Goal: Find specific page/section: Find specific page/section

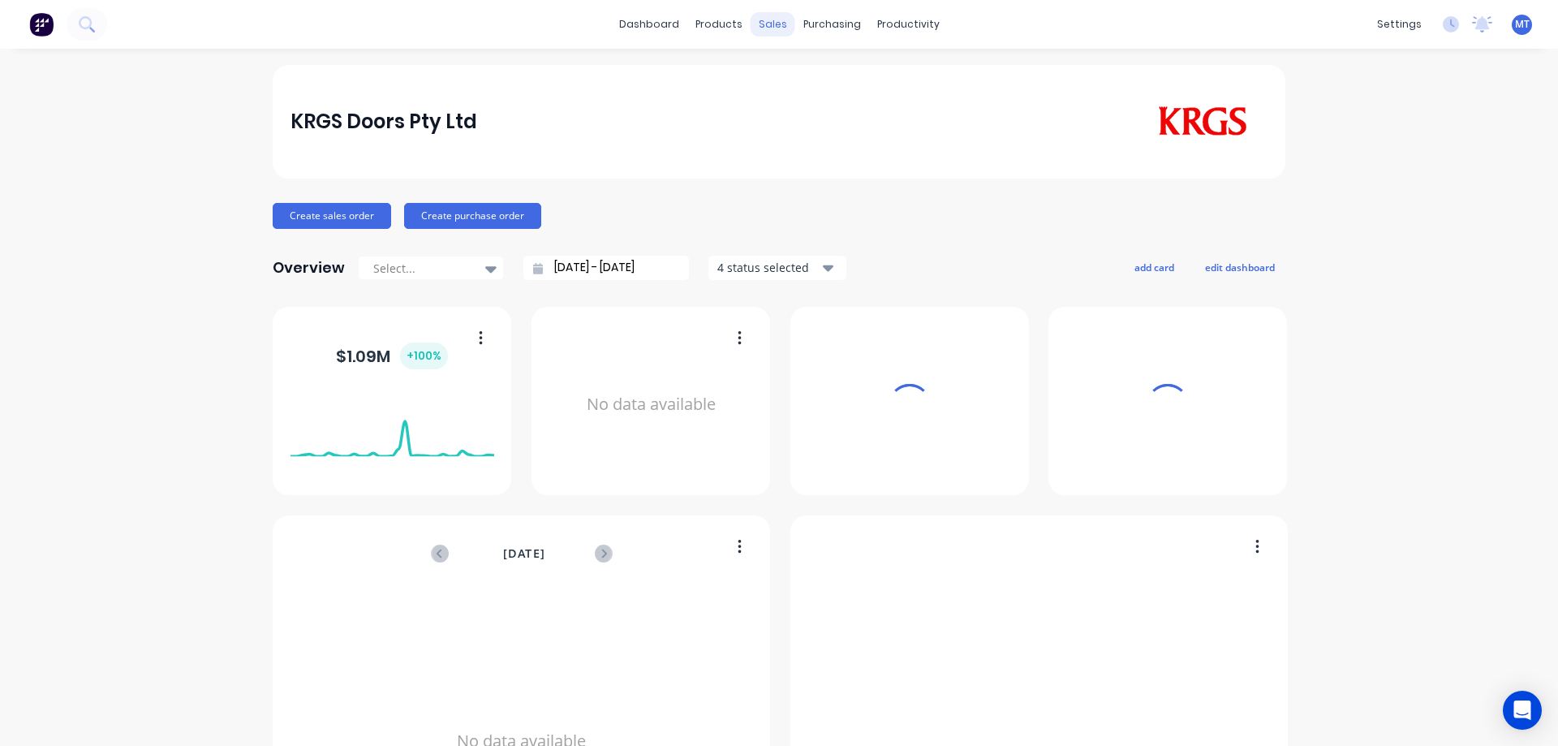
click at [760, 19] on div "sales" at bounding box center [773, 24] width 45 height 24
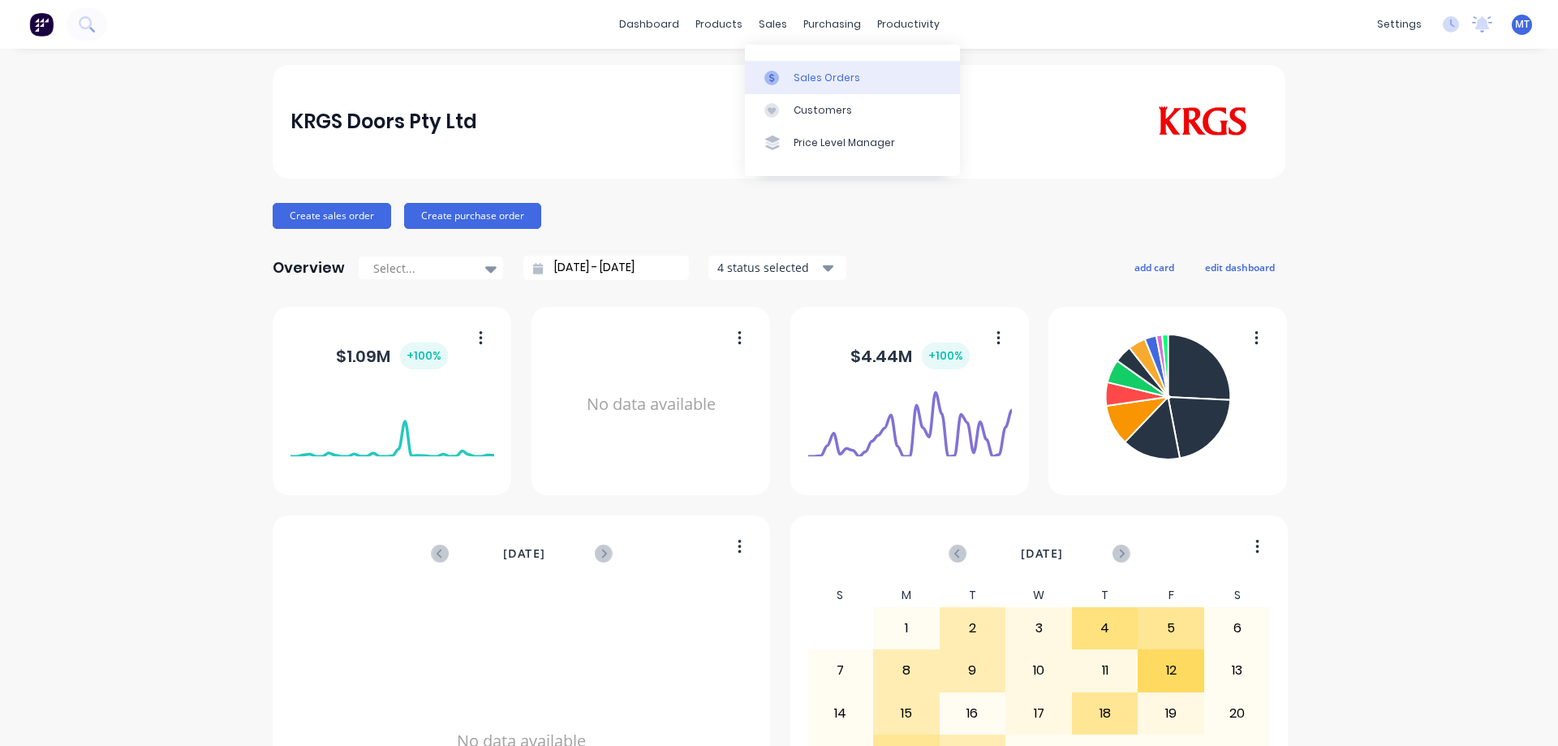
click at [790, 82] on link "Sales Orders" at bounding box center [852, 77] width 215 height 32
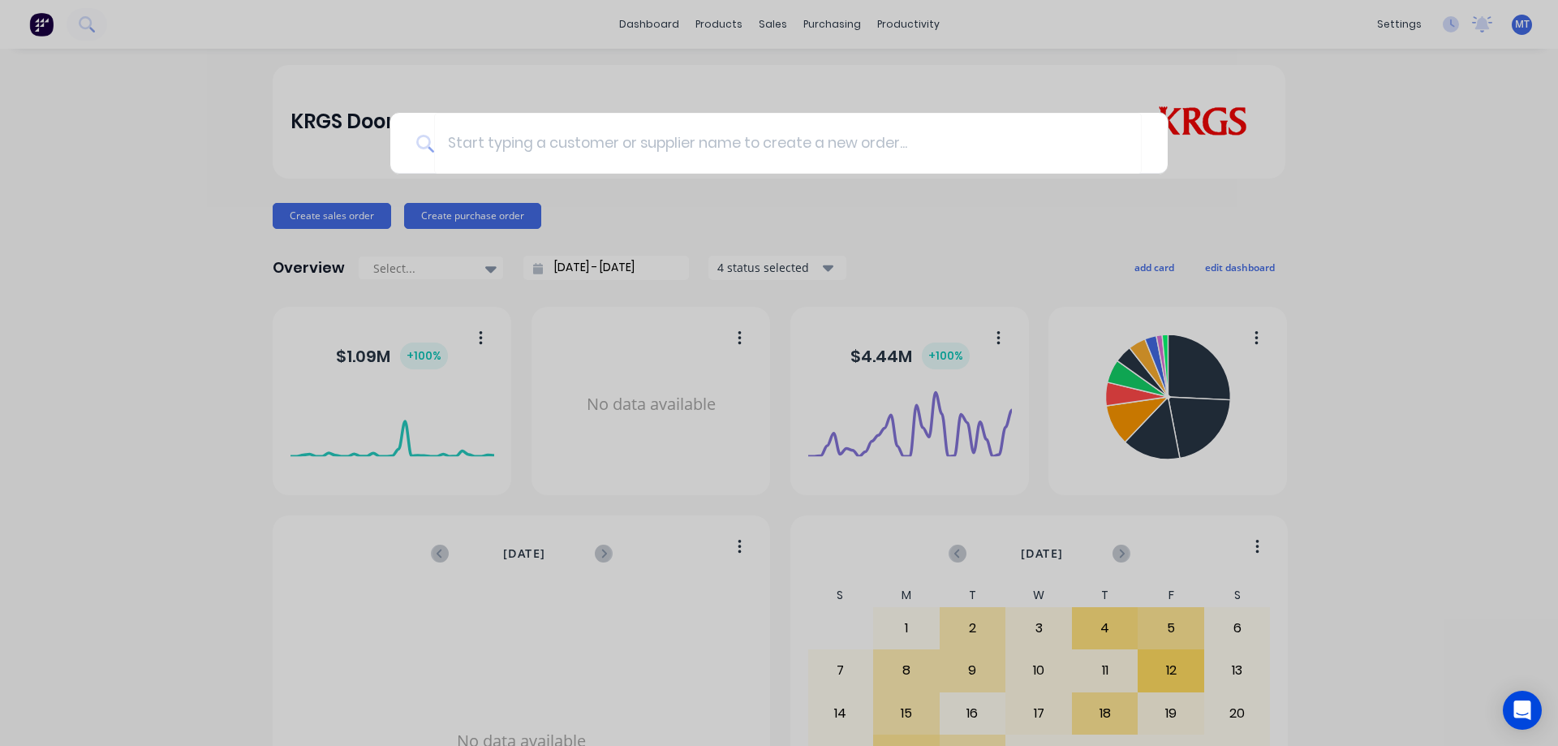
click at [630, 67] on div at bounding box center [779, 373] width 1558 height 746
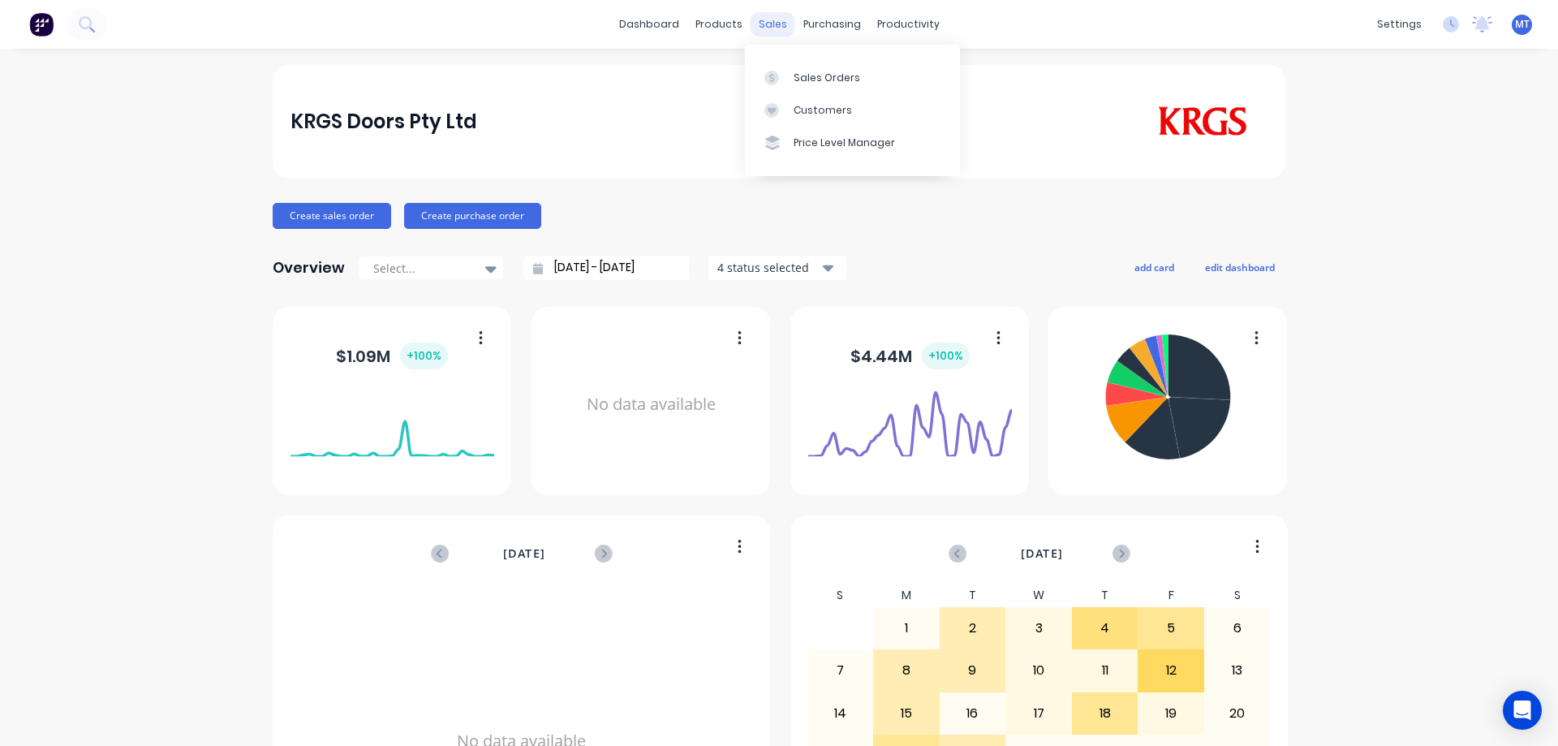
click at [767, 28] on div "sales" at bounding box center [773, 24] width 45 height 24
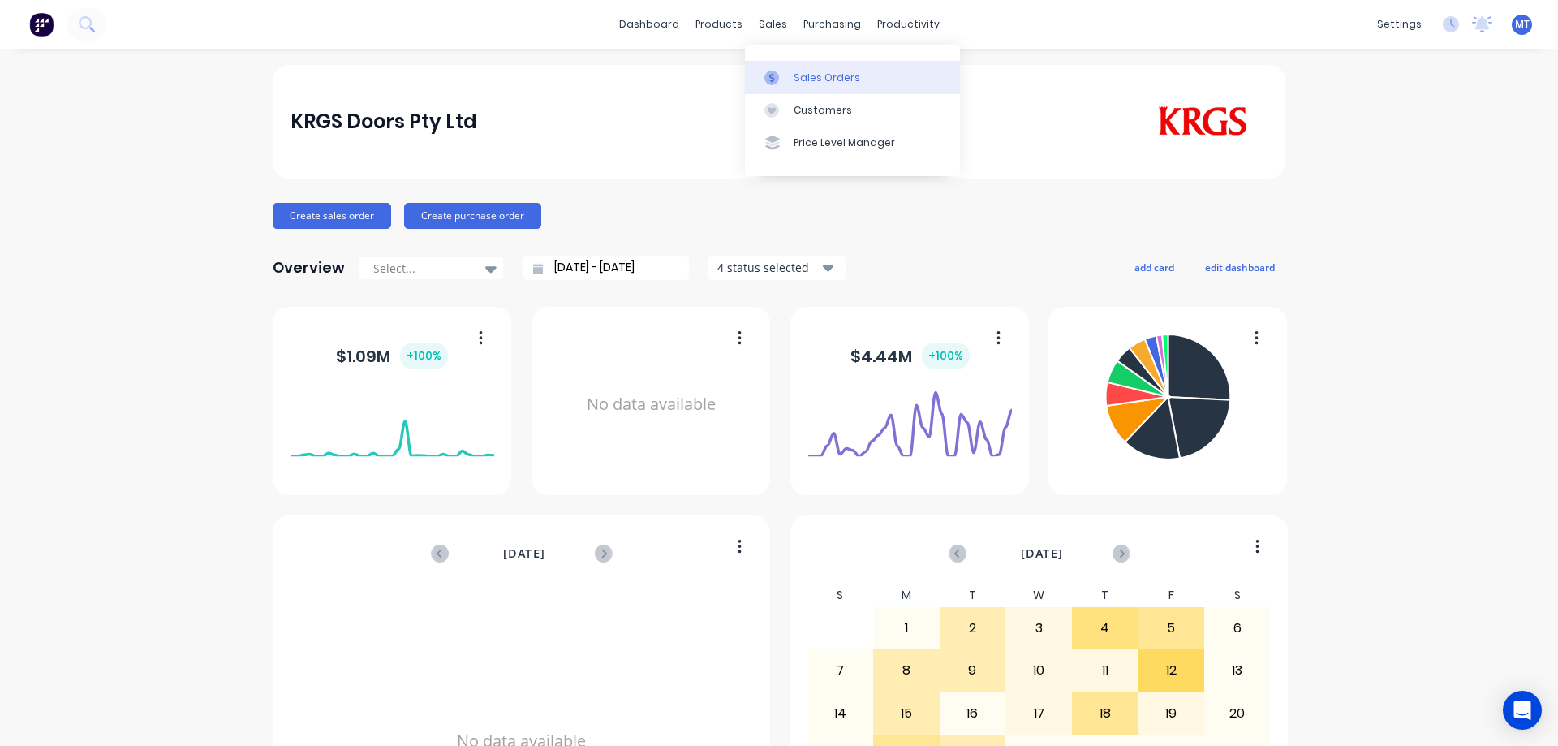
click at [781, 68] on link "Sales Orders" at bounding box center [852, 77] width 215 height 32
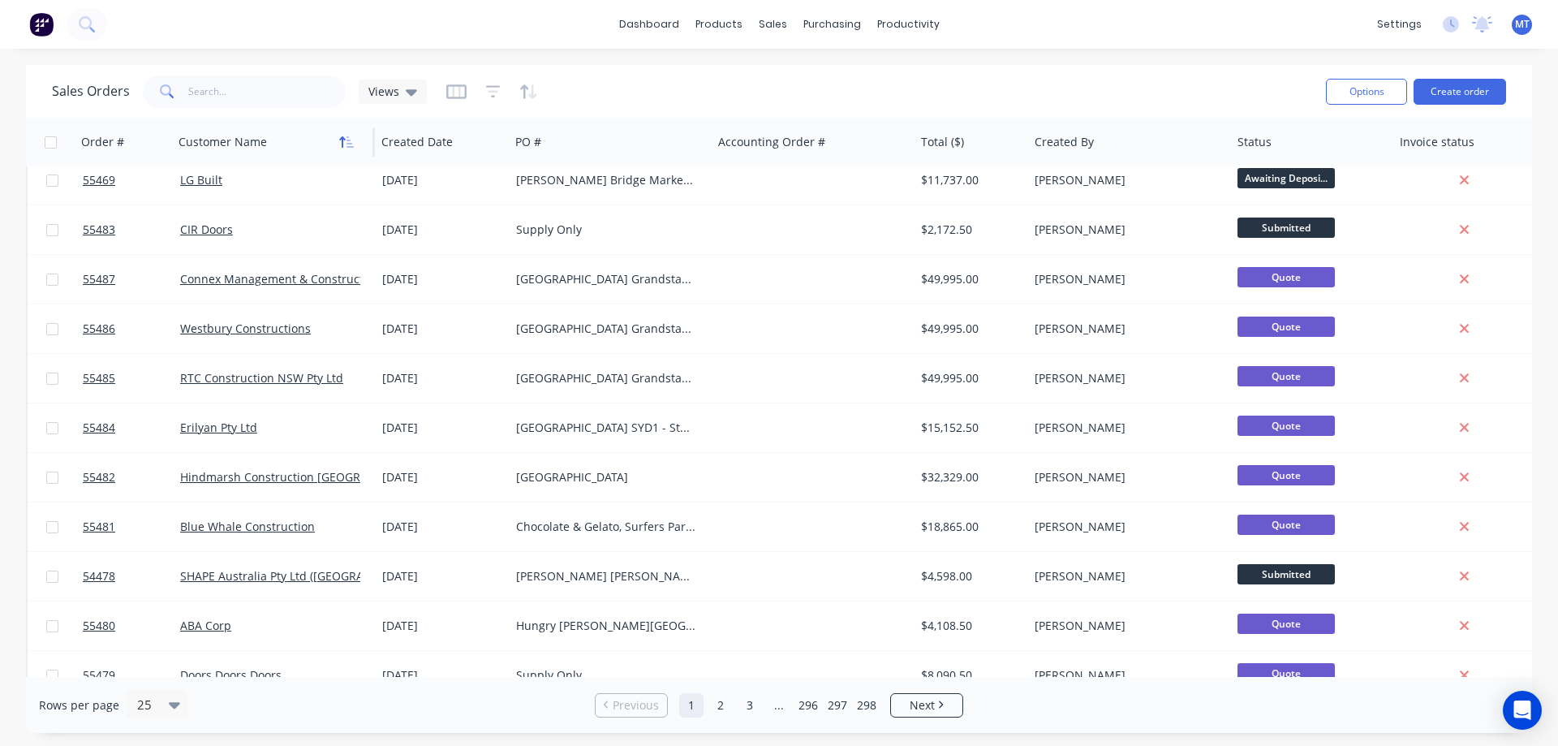
scroll to position [86, 0]
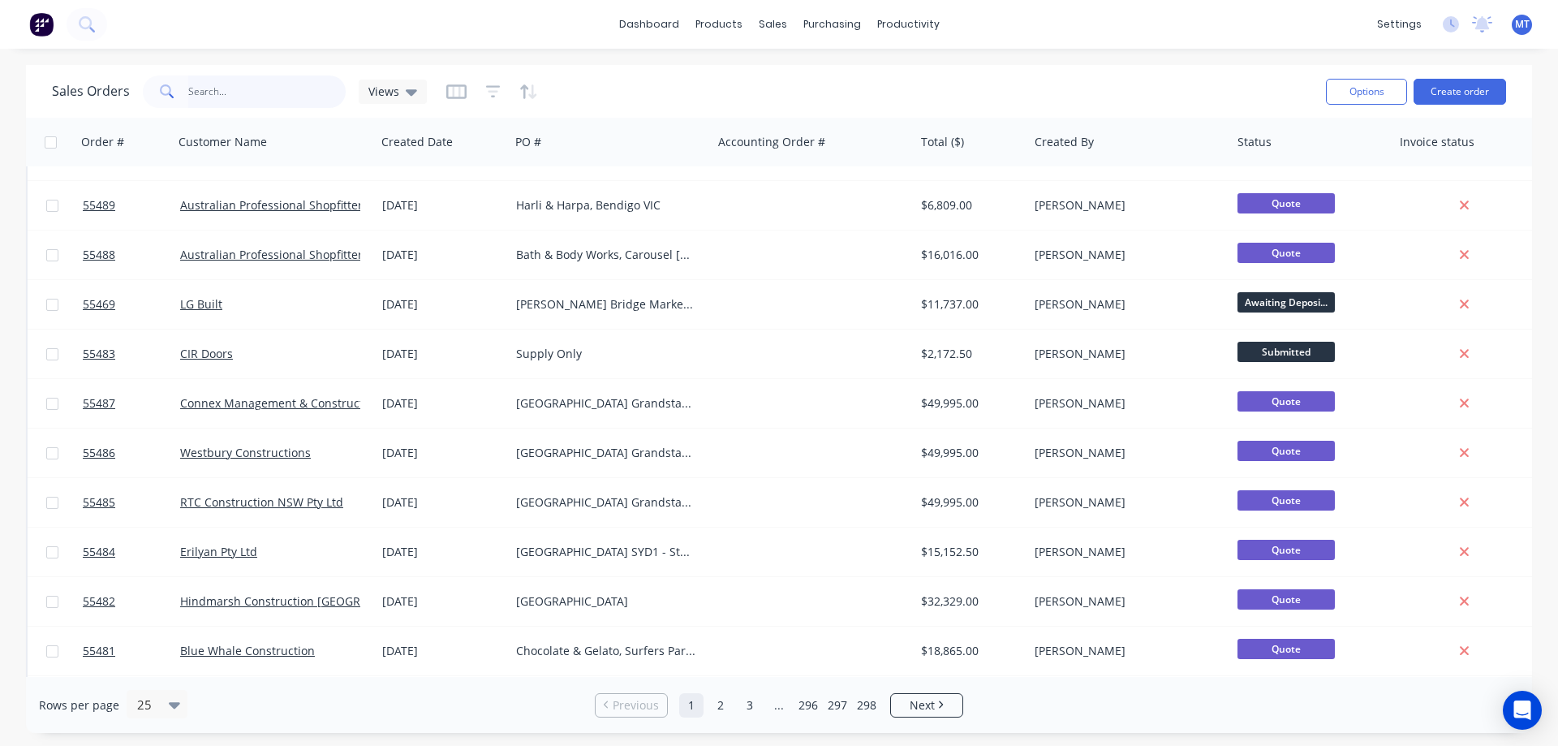
click at [247, 97] on input "text" at bounding box center [267, 91] width 158 height 32
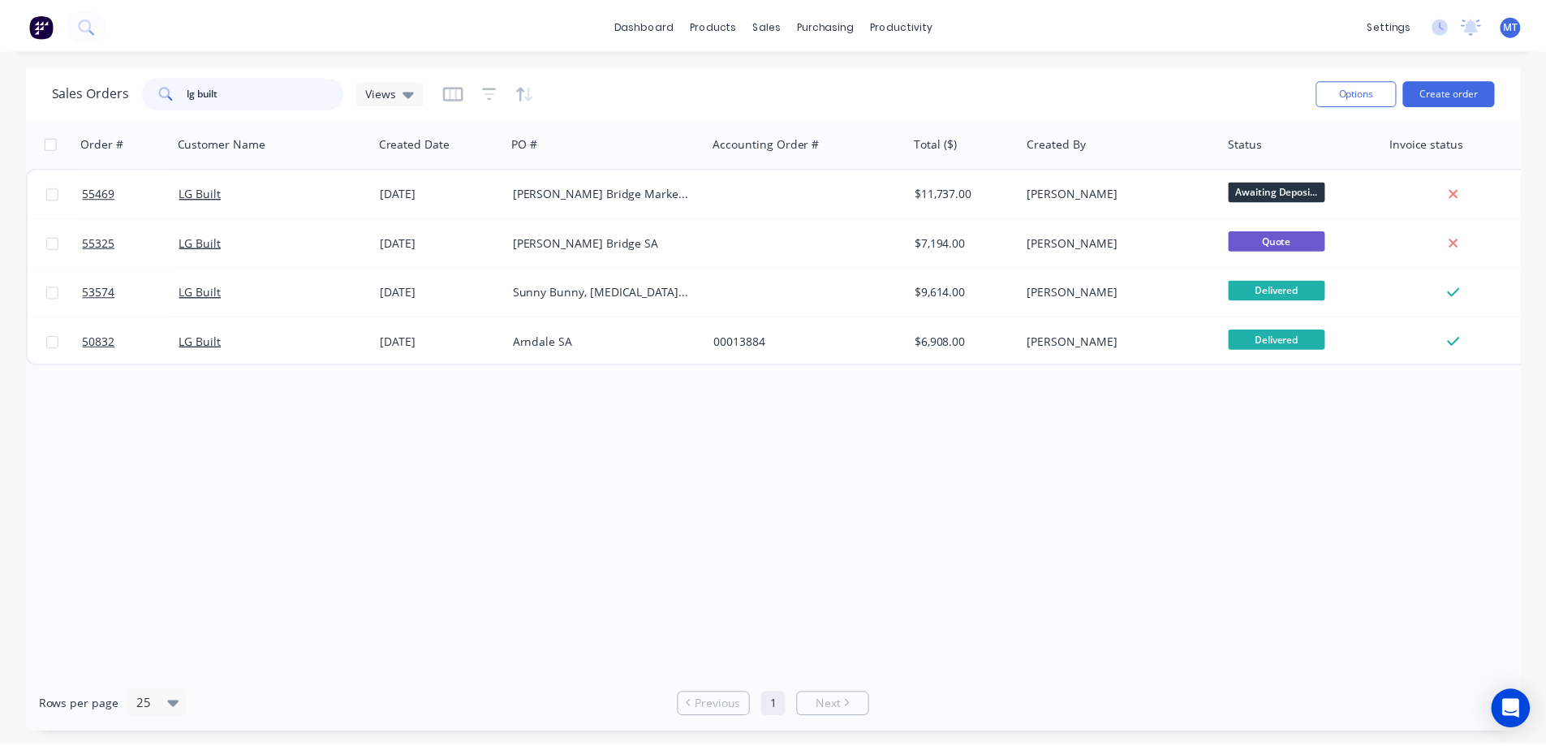
scroll to position [0, 0]
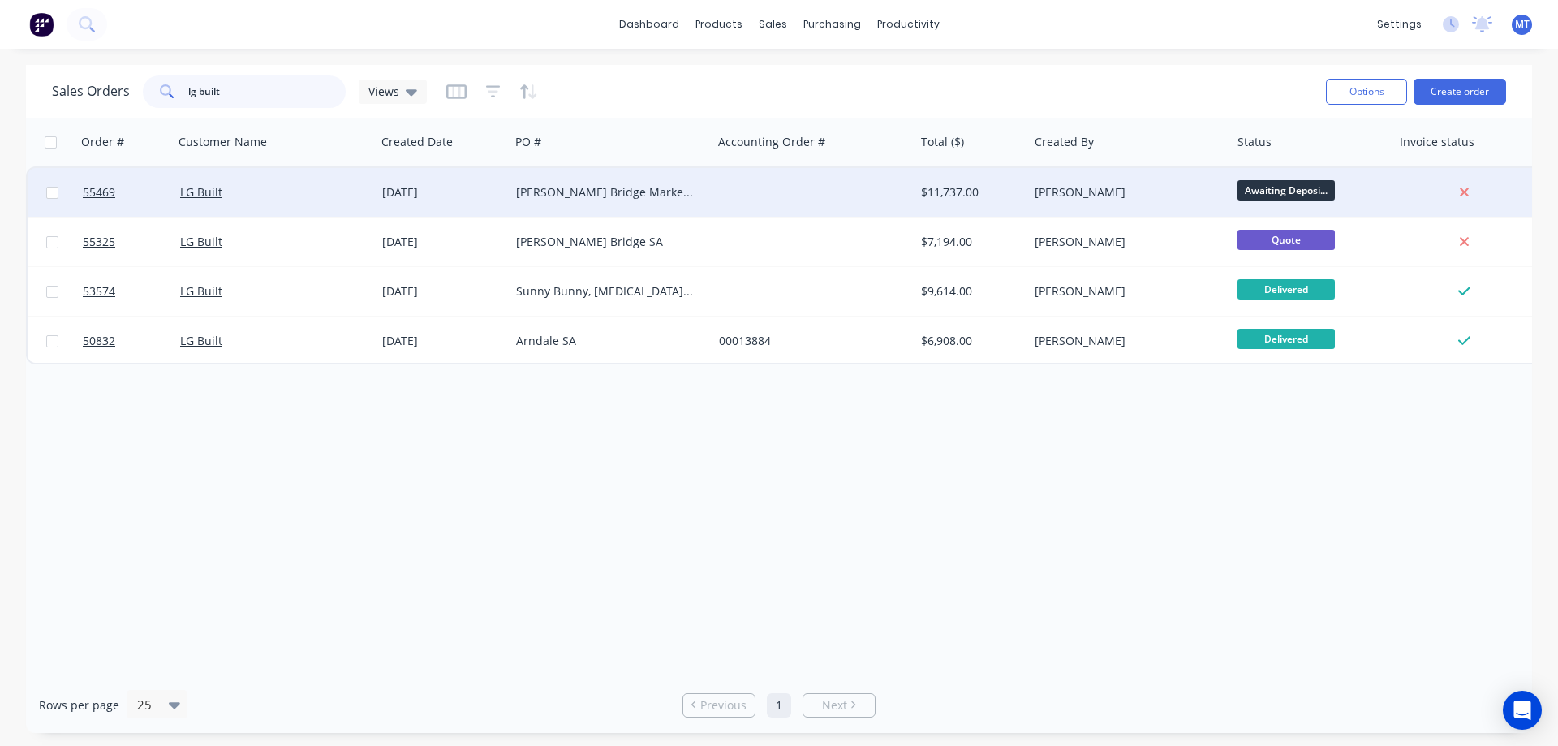
type input "lg built"
click at [327, 189] on div "LG Built" at bounding box center [270, 192] width 180 height 16
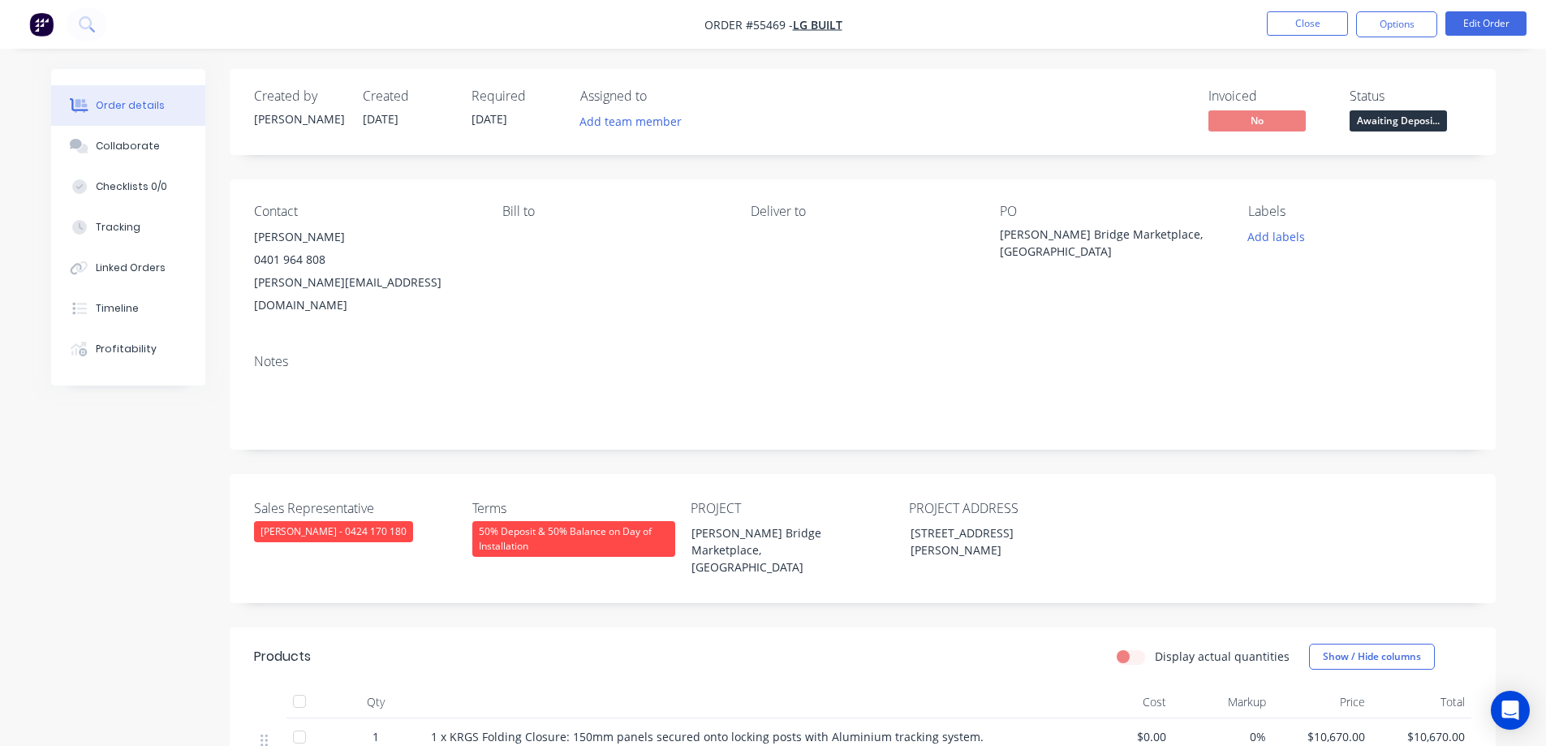
click at [168, 553] on div "Created by Leanne Created 23/09/25 Required 23/09/25 Assigned to Add team membe…" at bounding box center [773, 650] width 1444 height 1163
click at [1330, 21] on button "Close" at bounding box center [1307, 23] width 81 height 24
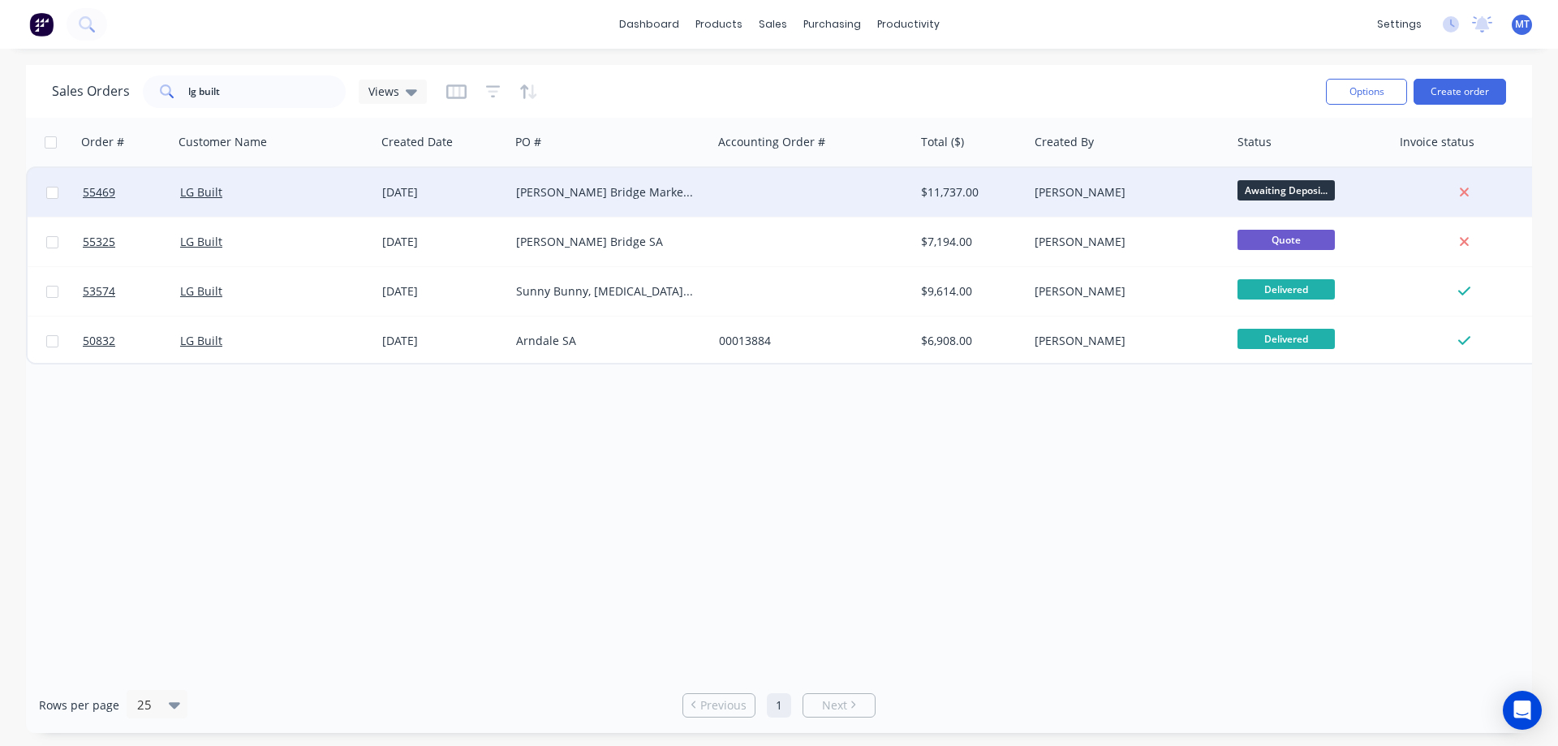
click at [864, 204] on div at bounding box center [813, 192] width 203 height 49
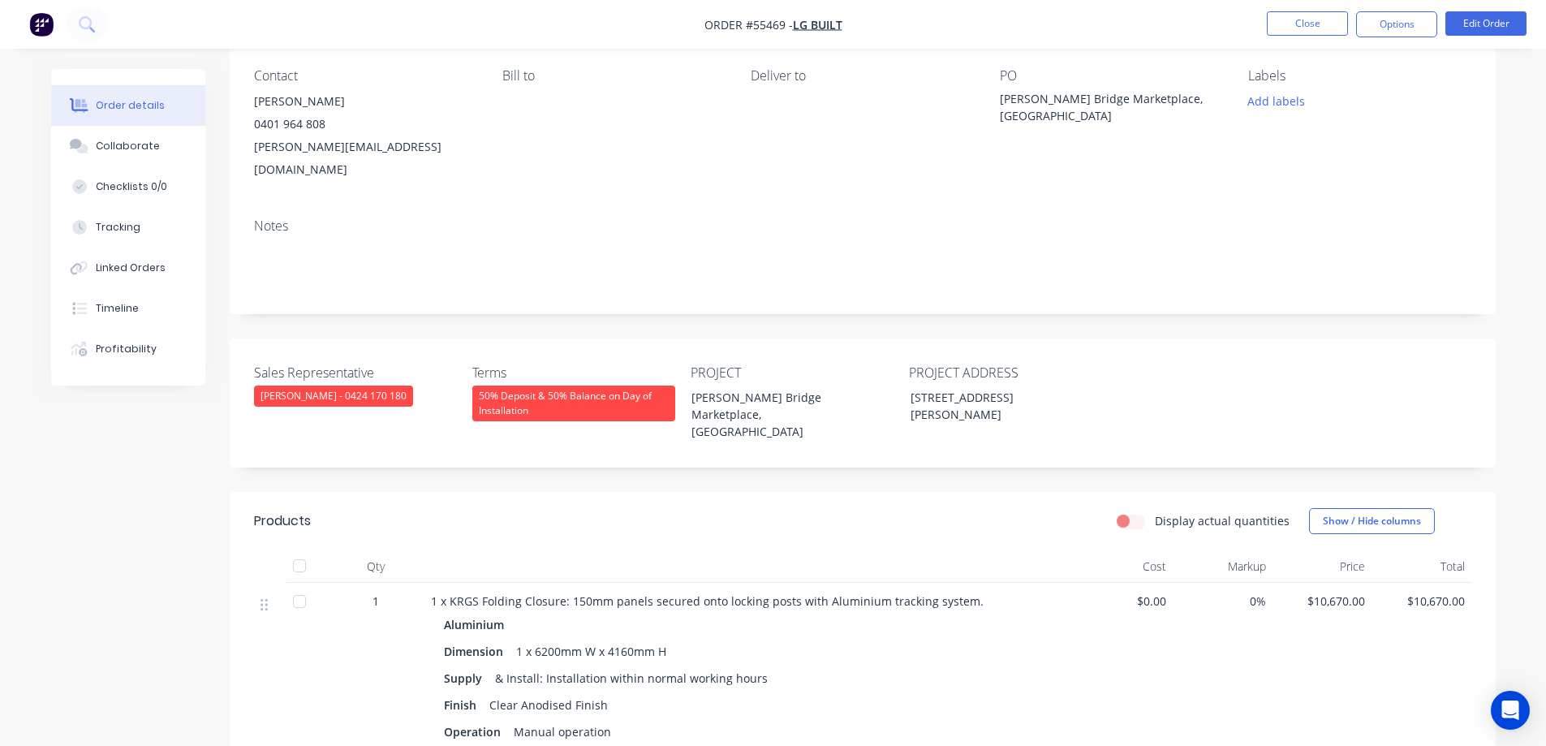
scroll to position [243, 0]
